Goal: Information Seeking & Learning: Learn about a topic

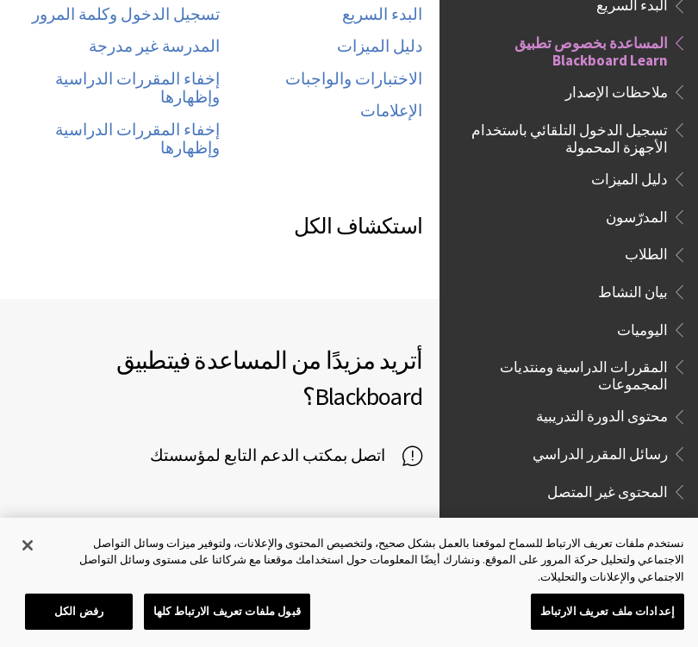
scroll to position [1087, 0]
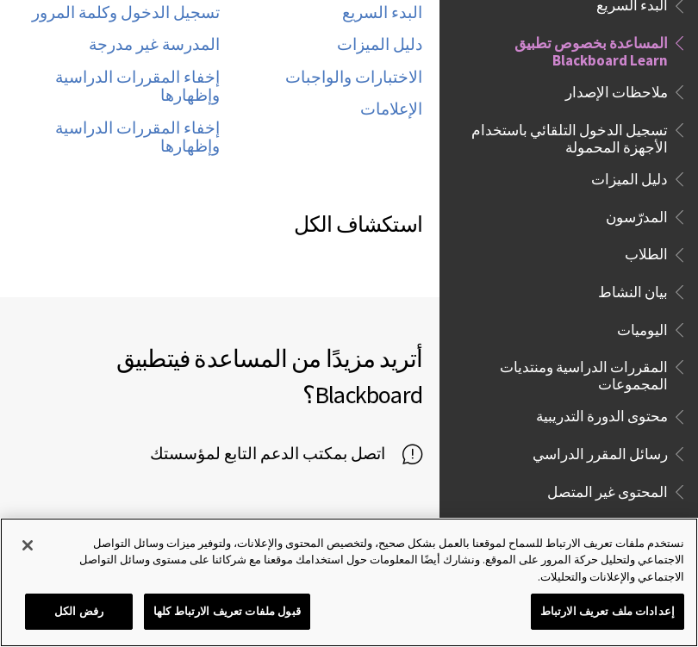
click at [245, 582] on button "قبول ملفات تعريف الارتباط كلها" at bounding box center [227, 612] width 166 height 36
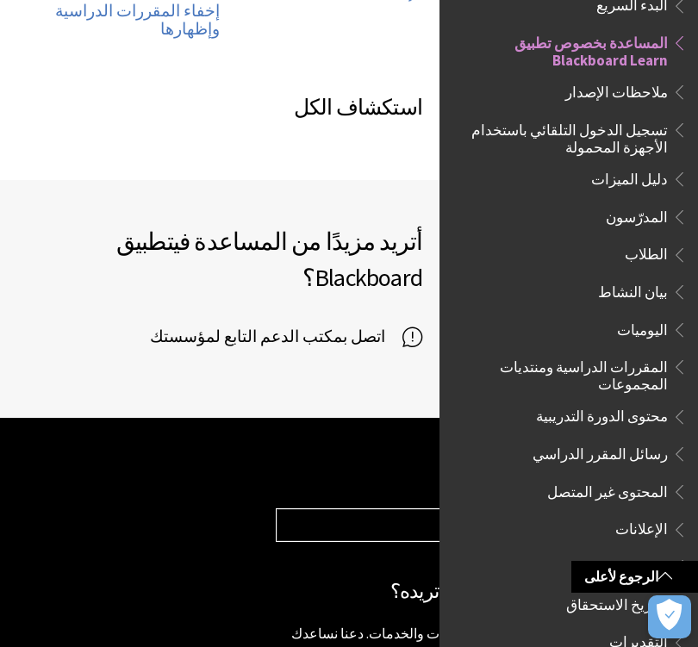
scroll to position [1382, 0]
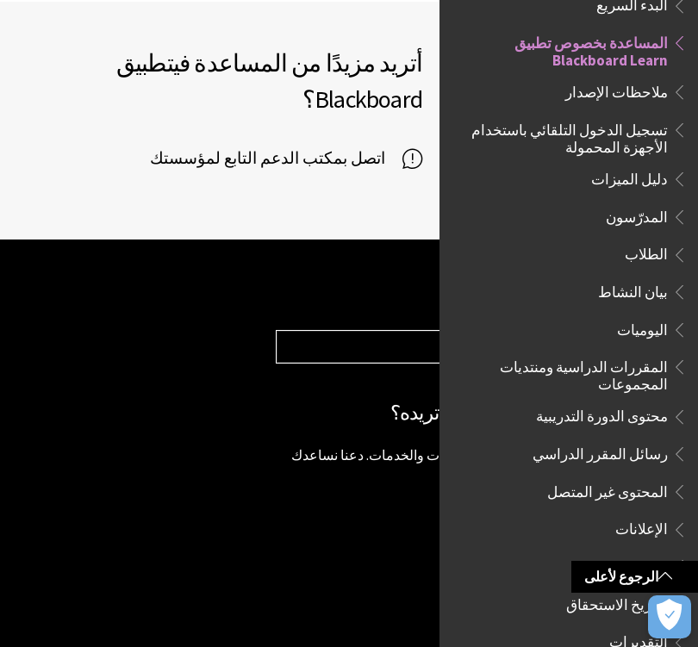
click at [358, 398] on div "ألا يبدو هذا المنتج مثل المنتج الذي تريده؟ تتميز Blackboard بامتلاكها للعديد من…" at bounding box center [478, 457] width 405 height 118
click at [648, 57] on span "المساعدة بخصوص تطبيق Blackboard Learn" at bounding box center [564, 48] width 208 height 40
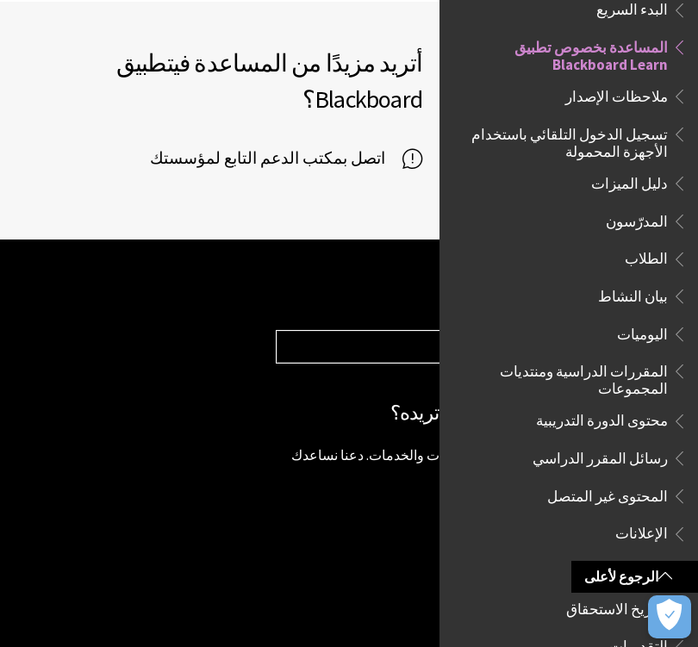
click at [396, 331] on select "Choose your product... Ally تطبيق Blackboard Blackboard Data Collaborate Commun…" at bounding box center [478, 347] width 403 height 33
click at [391, 331] on select "Choose your product... Ally تطبيق Blackboard Blackboard Data Collaborate Commun…" at bounding box center [478, 347] width 403 height 33
click at [364, 582] on p "‎© Copyright 2018 Blackboard Inc. إخلاء المسؤولية القانونية سياسة الخصوصية" at bounding box center [478, 622] width 405 height 49
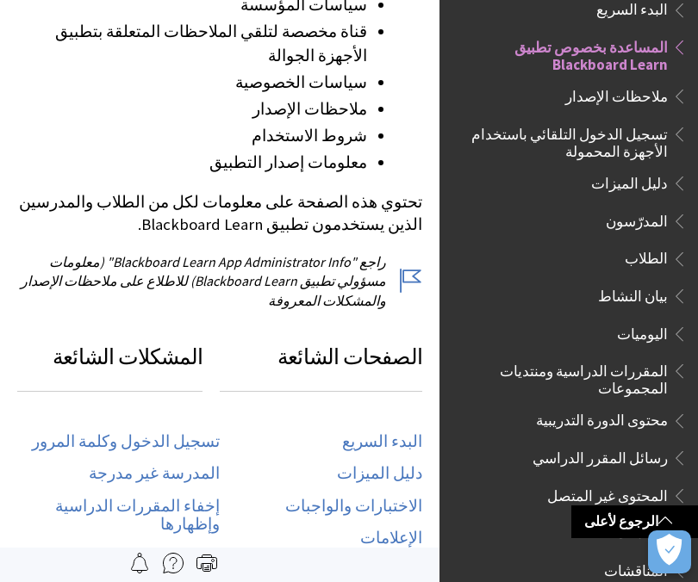
scroll to position [657, 0]
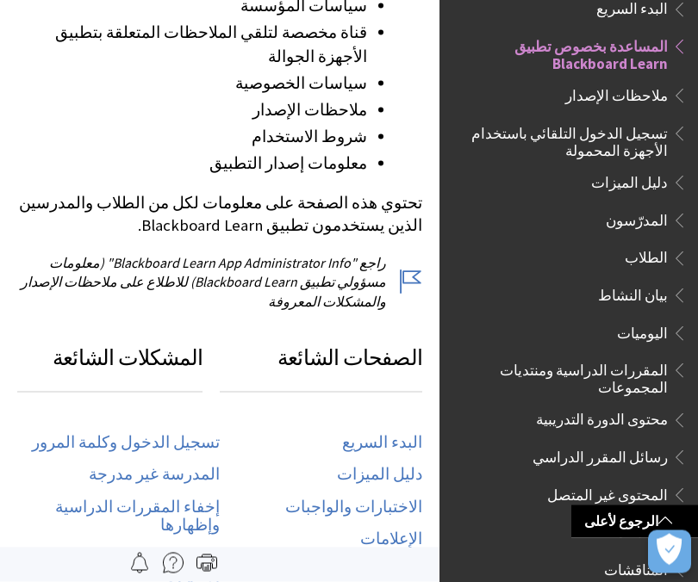
click at [193, 433] on link "تسجيل الدخول وكلمة المرور" at bounding box center [126, 443] width 188 height 20
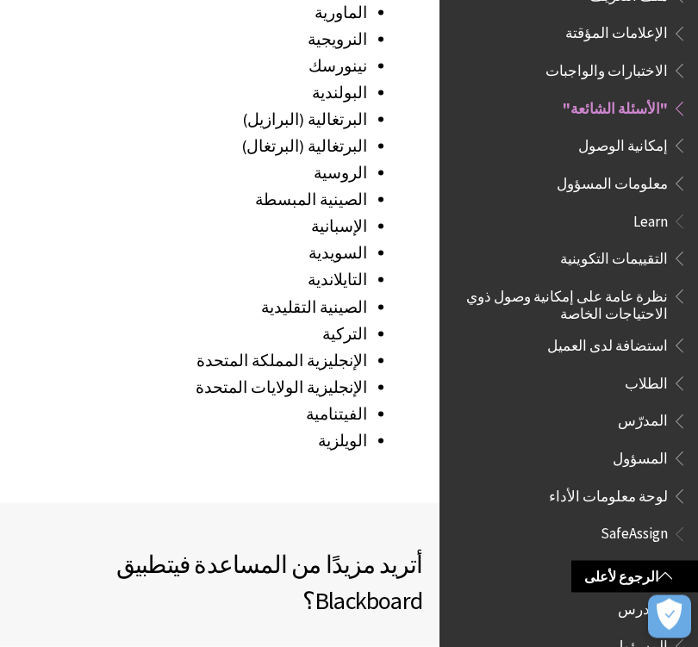
scroll to position [2786, 0]
